Goal: Task Accomplishment & Management: Complete application form

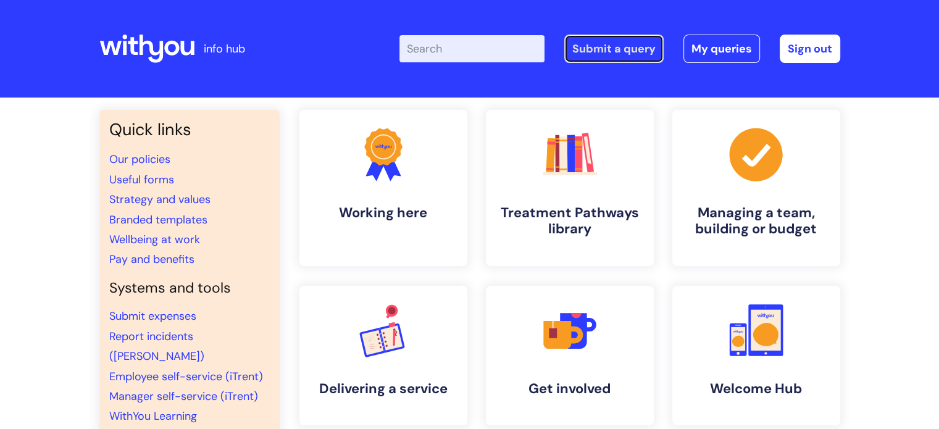
click at [615, 46] on link "Submit a query" at bounding box center [613, 49] width 99 height 28
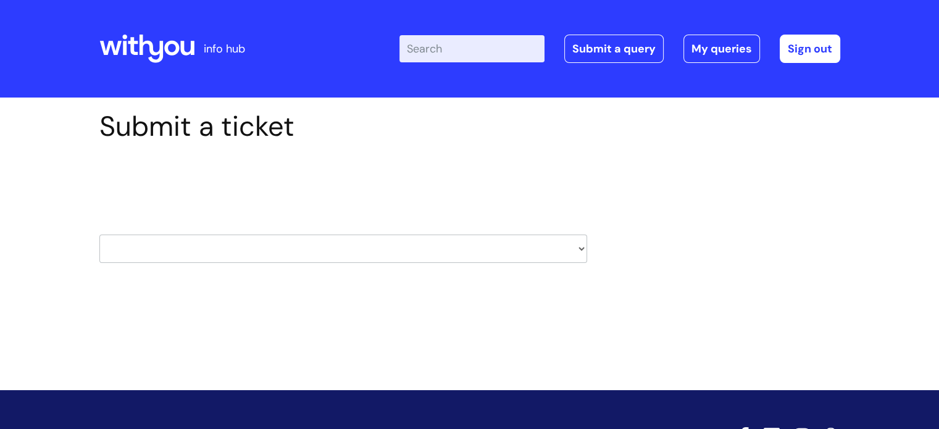
click at [234, 246] on select "HR / People IT and Support Clinical Drug Alerts Finance Accounts Data Support T…" at bounding box center [342, 248] width 487 height 28
select select "learning_and_development"
click at [99, 234] on select "HR / People IT and Support Clinical Drug Alerts Finance Accounts Data Support T…" at bounding box center [342, 248] width 487 height 28
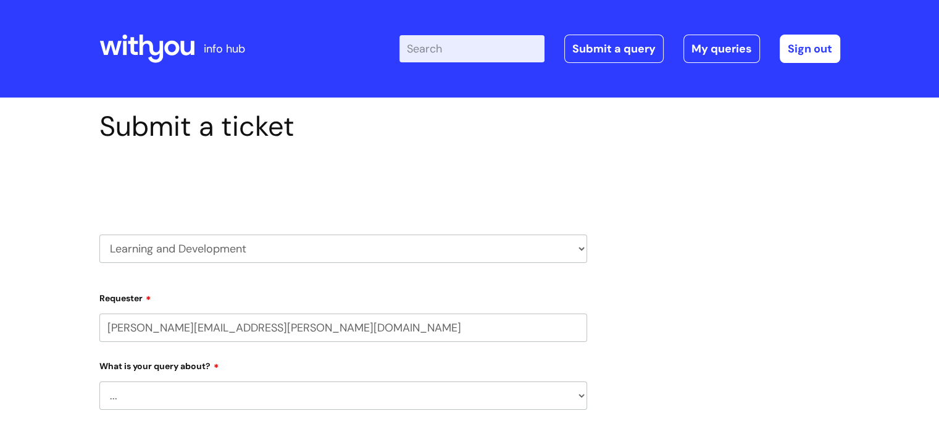
select select "80004157222"
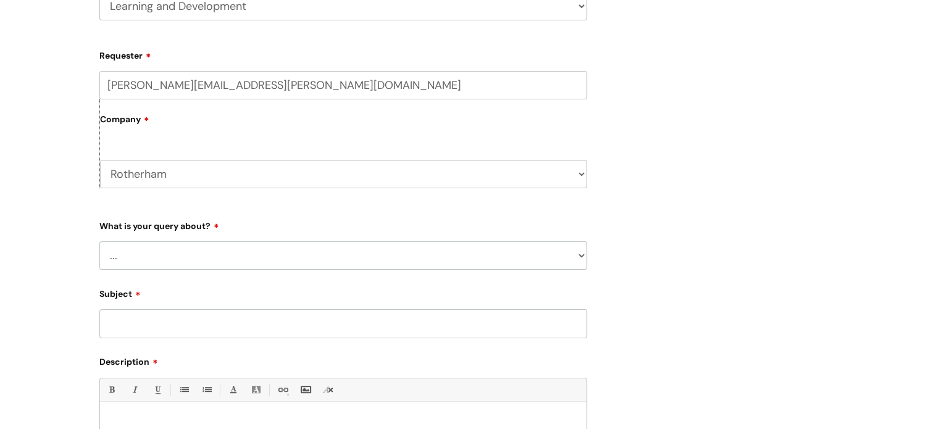
scroll to position [247, 0]
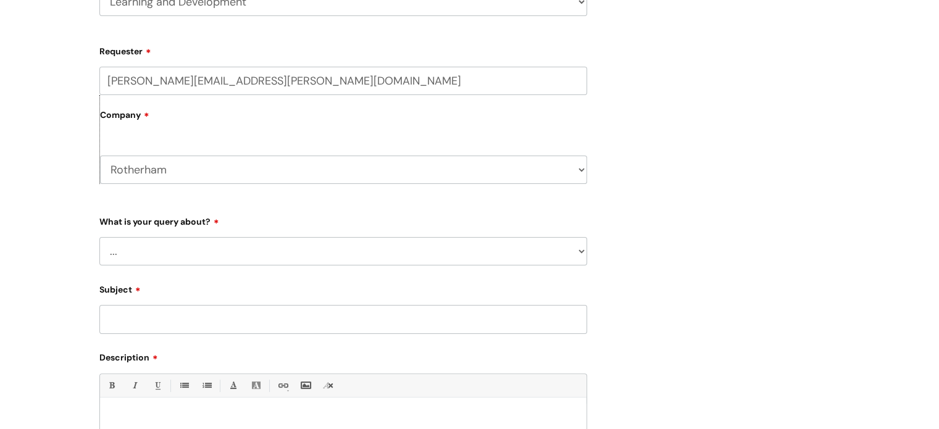
click at [212, 246] on select "... Question about a training course or session booking Ask about apprenticeshi…" at bounding box center [342, 251] width 487 height 28
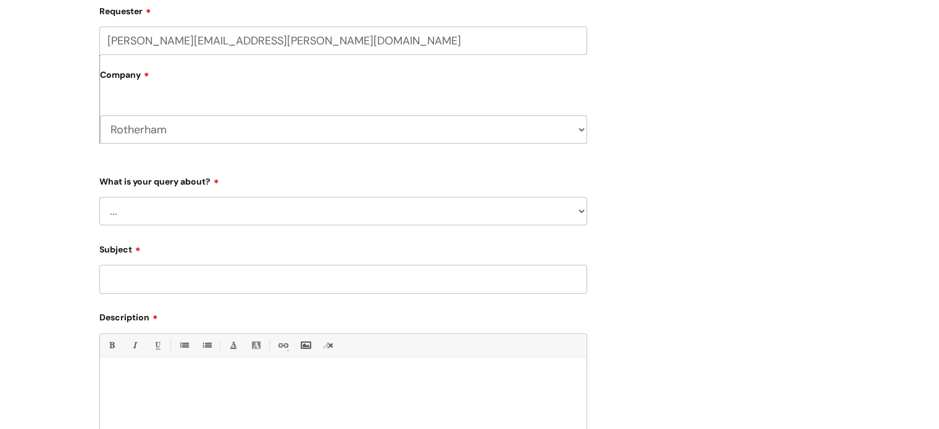
scroll to position [370, 0]
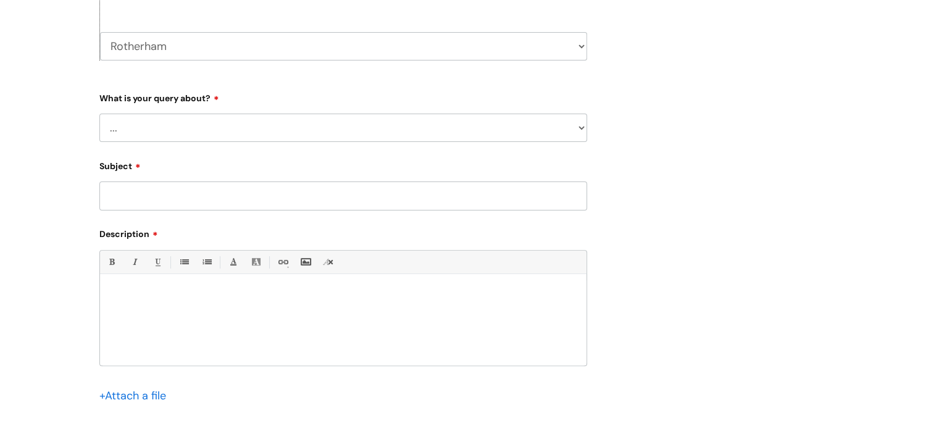
click at [185, 123] on select "... Question about a training course or session booking Ask about apprenticeshi…" at bounding box center [342, 128] width 487 height 28
select select "Question about mandatory or required training"
click at [99, 114] on select "... Question about a training course or session booking Ask about apprenticeshi…" at bounding box center [342, 128] width 487 height 28
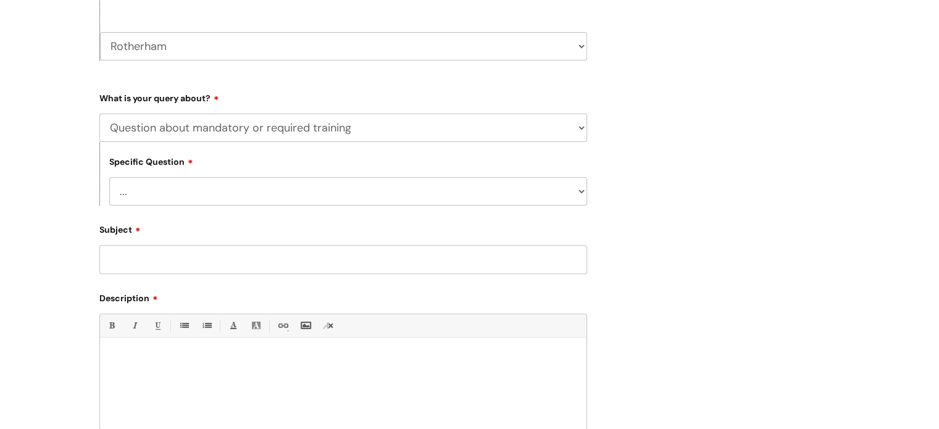
click at [207, 188] on select "... Induction requirements Compliance deadlines Refresher schedule Mandatory tr…" at bounding box center [348, 191] width 478 height 28
select select "Refresher schedule"
click at [109, 178] on select "... Induction requirements Compliance deadlines Refresher schedule Mandatory tr…" at bounding box center [348, 191] width 478 height 28
click at [195, 265] on input "Subject" at bounding box center [342, 259] width 487 height 28
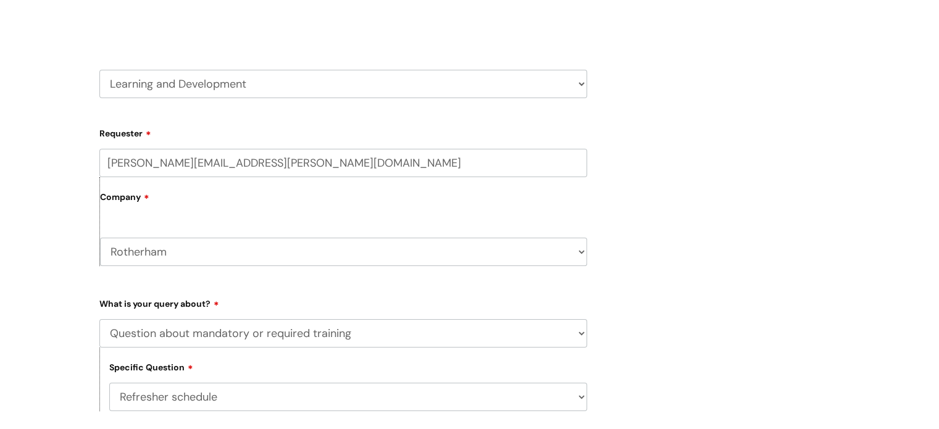
scroll to position [185, 0]
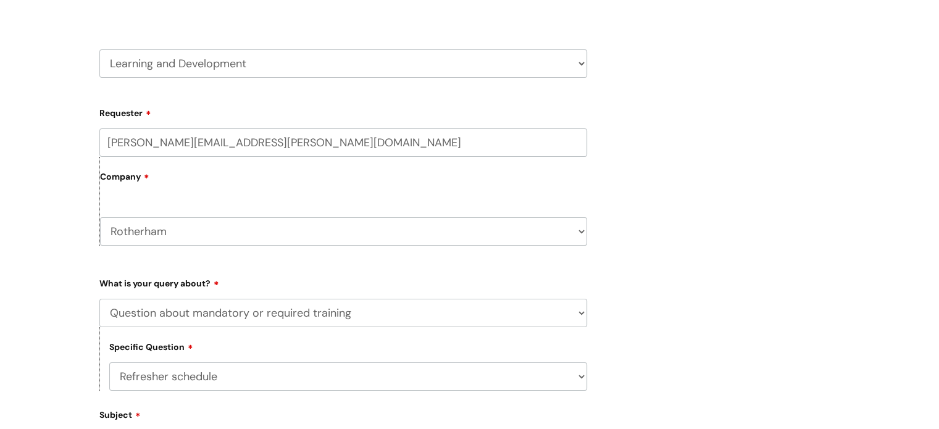
click at [301, 146] on input "paul.johnson@wearewithyou.org.uk" at bounding box center [342, 142] width 487 height 28
type input "p"
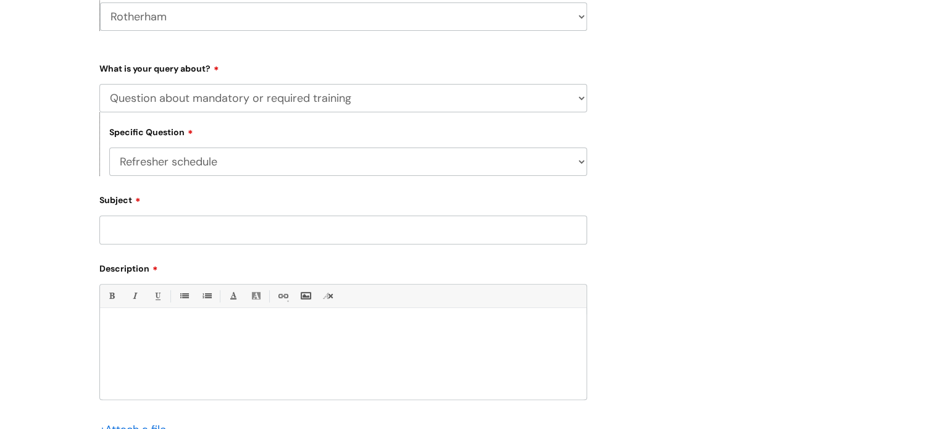
scroll to position [432, 0]
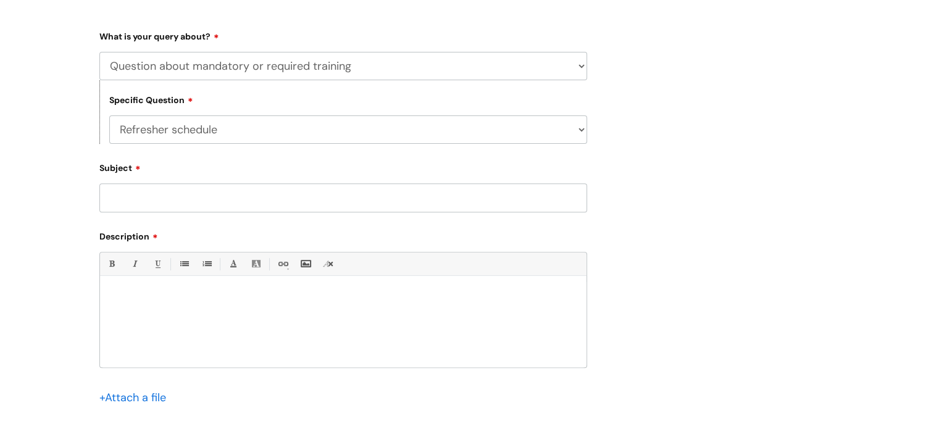
type input "Brendon.sorby@wearewithyou.org.uk"
click at [190, 189] on div "Subject" at bounding box center [342, 185] width 487 height 55
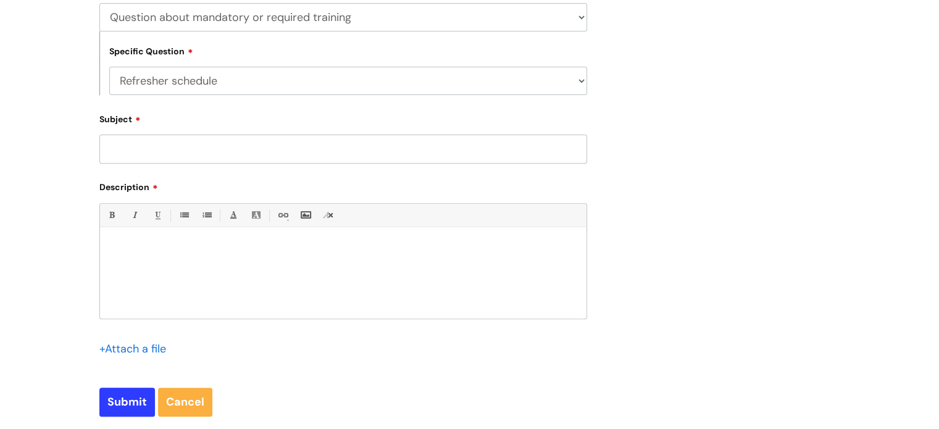
scroll to position [396, 0]
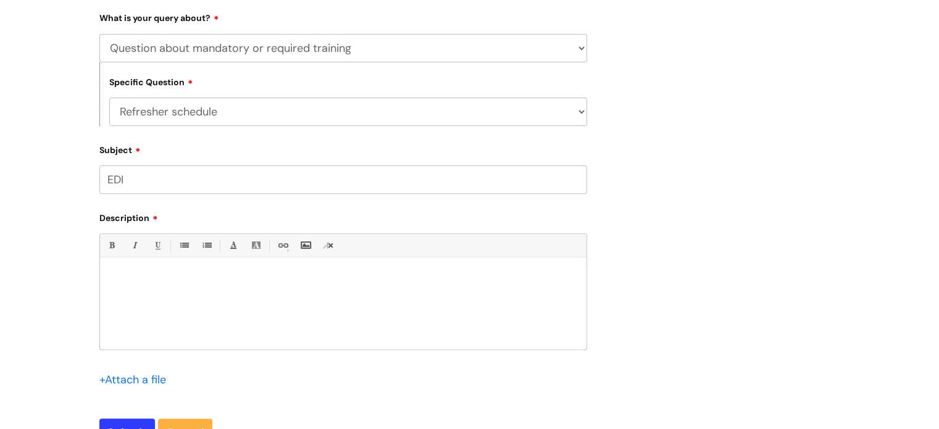
type input "EDI"
click at [143, 273] on p at bounding box center [343, 278] width 468 height 11
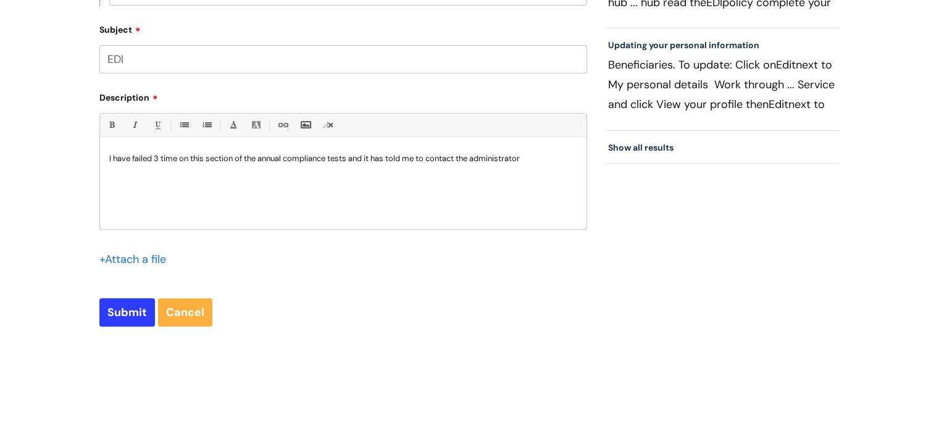
scroll to position [520, 0]
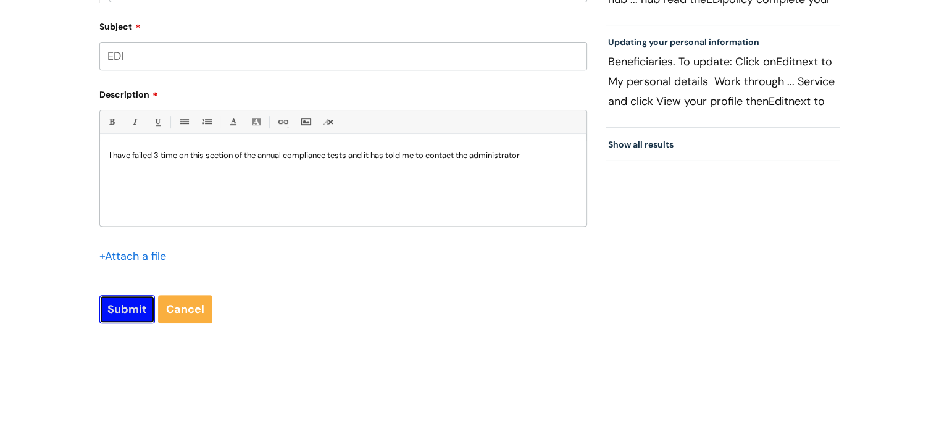
click at [133, 312] on input "Submit" at bounding box center [127, 309] width 56 height 28
type input "Please Wait..."
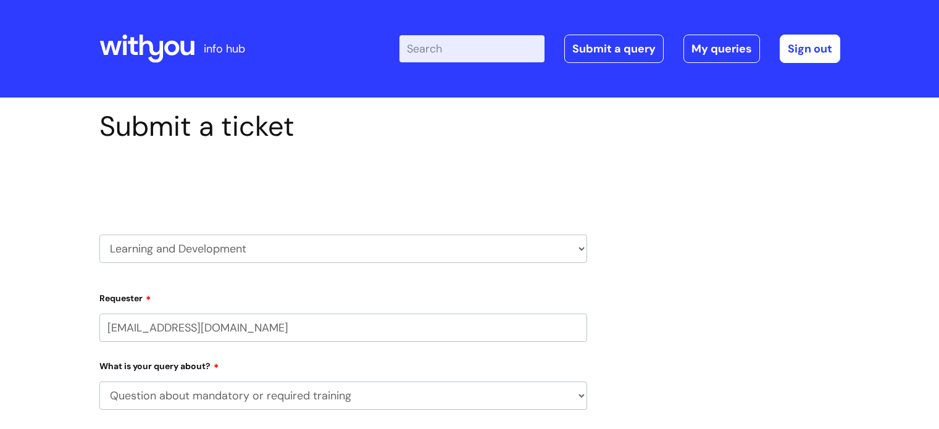
select select "Question about mandatory or required training"
select select "80004157222"
